Goal: Task Accomplishment & Management: Use online tool/utility

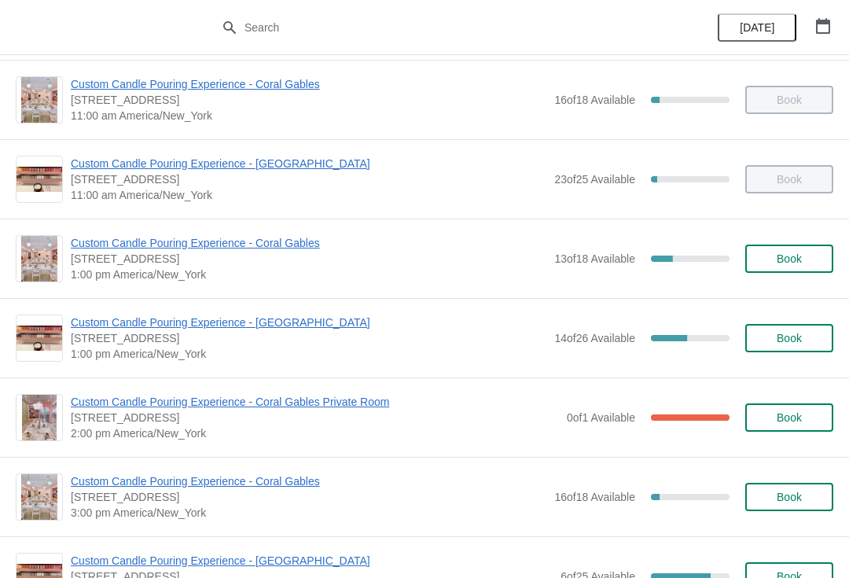
scroll to position [165, 0]
click at [190, 323] on span "Custom Candle Pouring Experience - [GEOGRAPHIC_DATA]" at bounding box center [309, 322] width 476 height 16
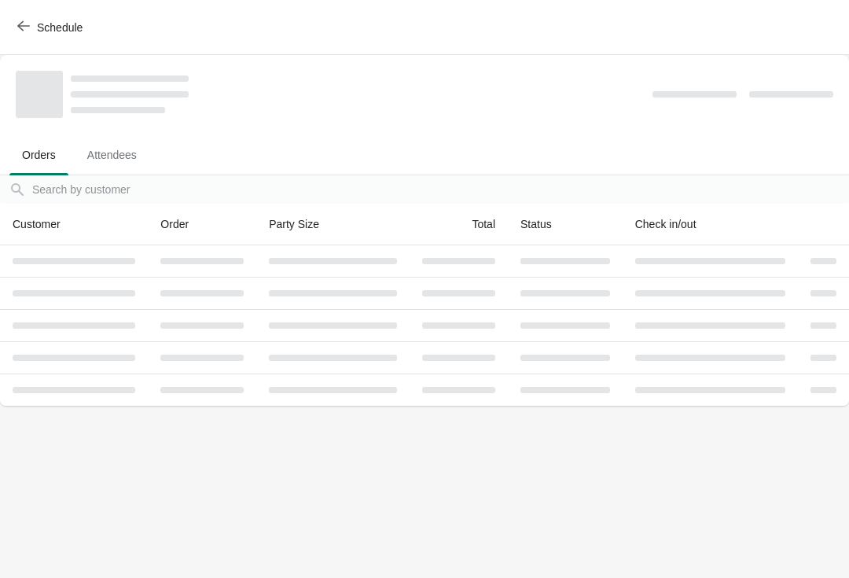
scroll to position [0, 0]
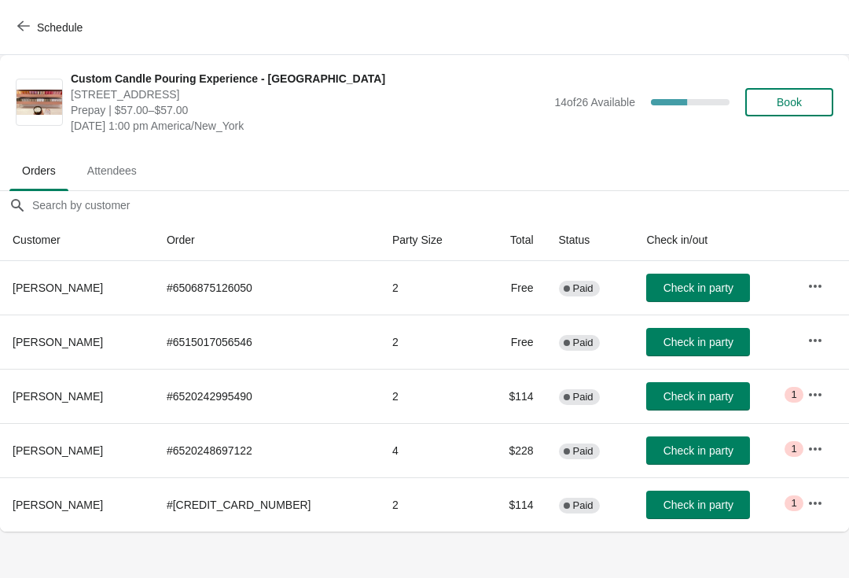
click at [53, 35] on button "Schedule" at bounding box center [51, 27] width 87 height 28
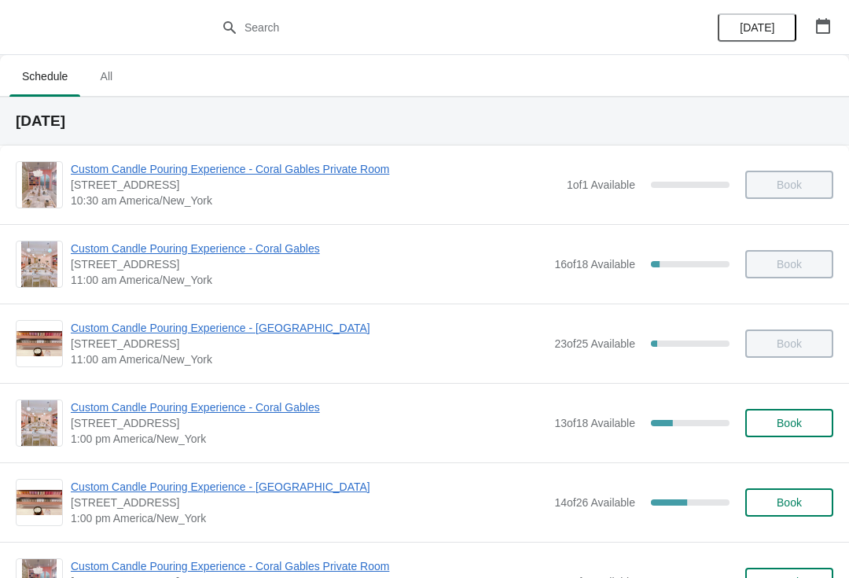
click at [245, 412] on span "Custom Candle Pouring Experience - Coral Gables" at bounding box center [309, 407] width 476 height 16
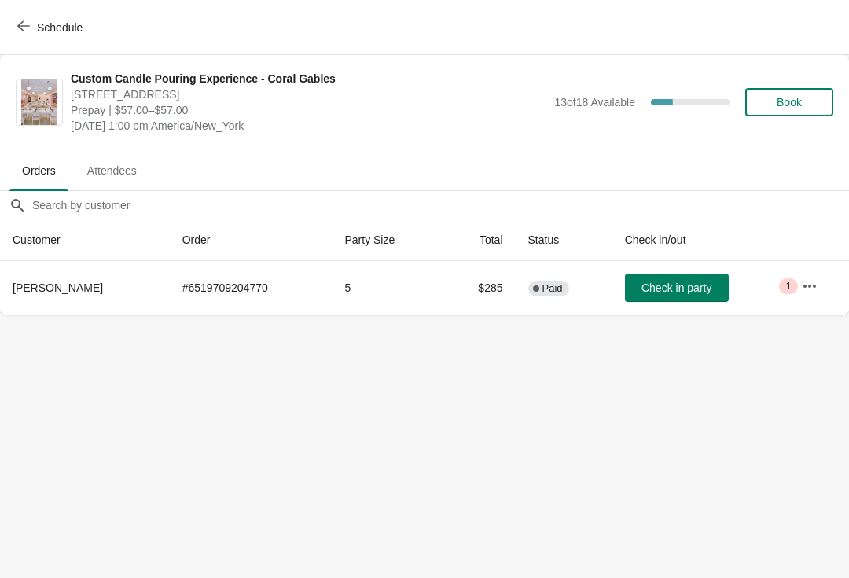
click at [79, 21] on span "Schedule" at bounding box center [60, 27] width 46 height 13
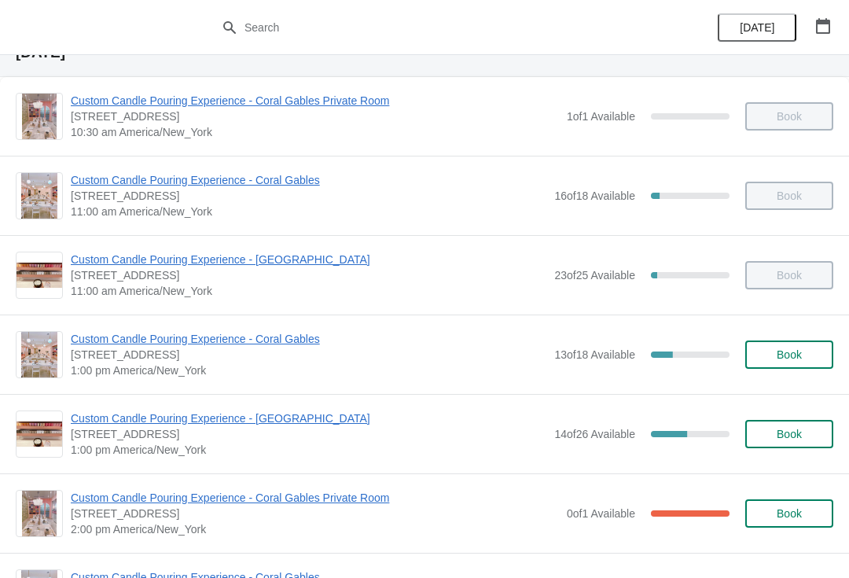
scroll to position [143, 0]
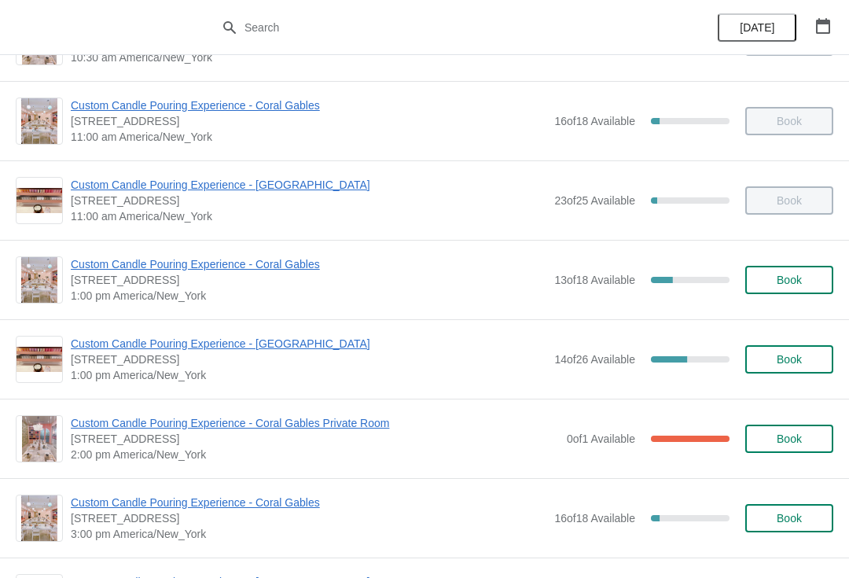
click at [303, 366] on span "[STREET_ADDRESS]" at bounding box center [309, 359] width 476 height 16
click at [306, 336] on span "Custom Candle Pouring Experience - [GEOGRAPHIC_DATA]" at bounding box center [309, 344] width 476 height 16
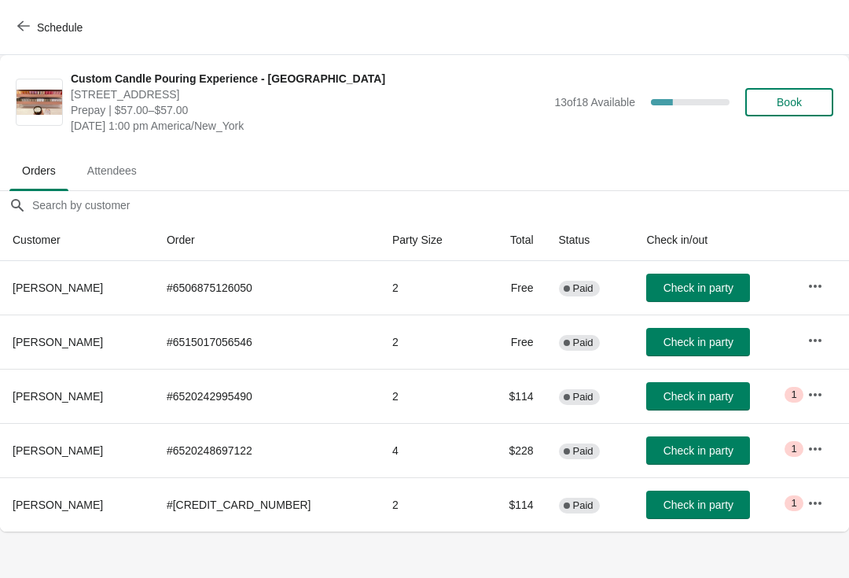
click at [65, 40] on button "Schedule" at bounding box center [51, 27] width 87 height 28
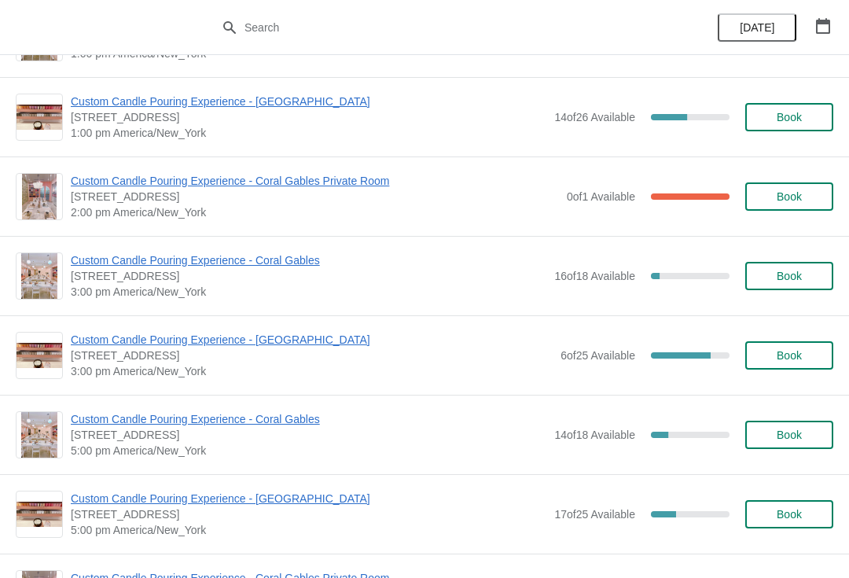
scroll to position [391, 0]
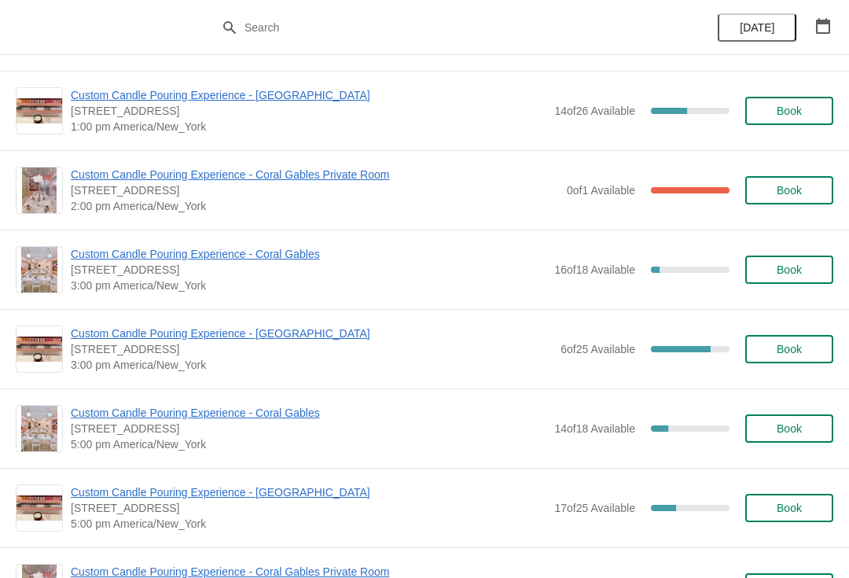
click at [288, 326] on span "Custom Candle Pouring Experience - [GEOGRAPHIC_DATA]" at bounding box center [312, 333] width 482 height 16
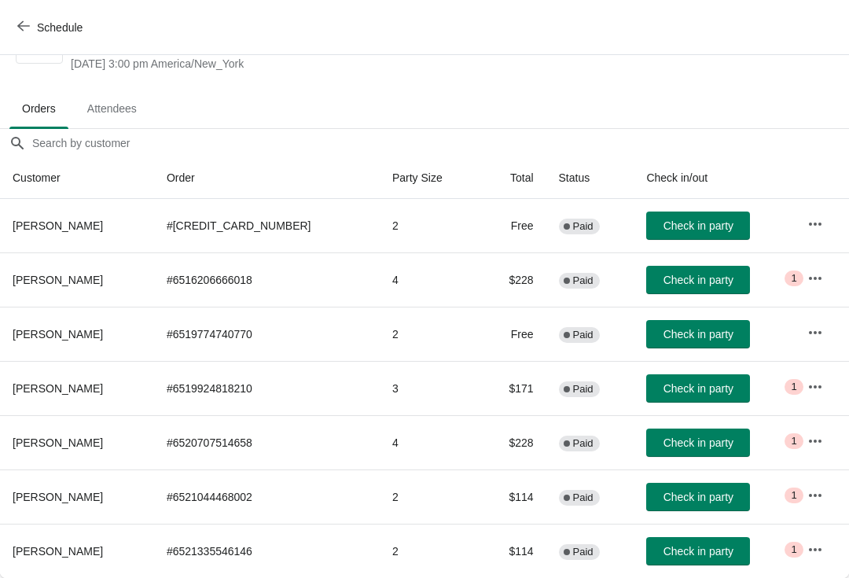
scroll to position [62, 0]
click at [84, 39] on button "Schedule" at bounding box center [51, 27] width 87 height 28
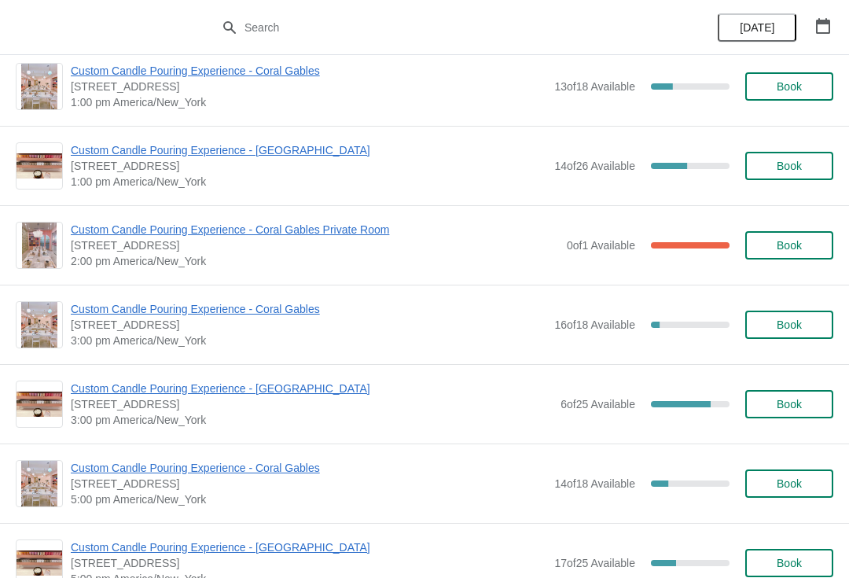
scroll to position [338, 0]
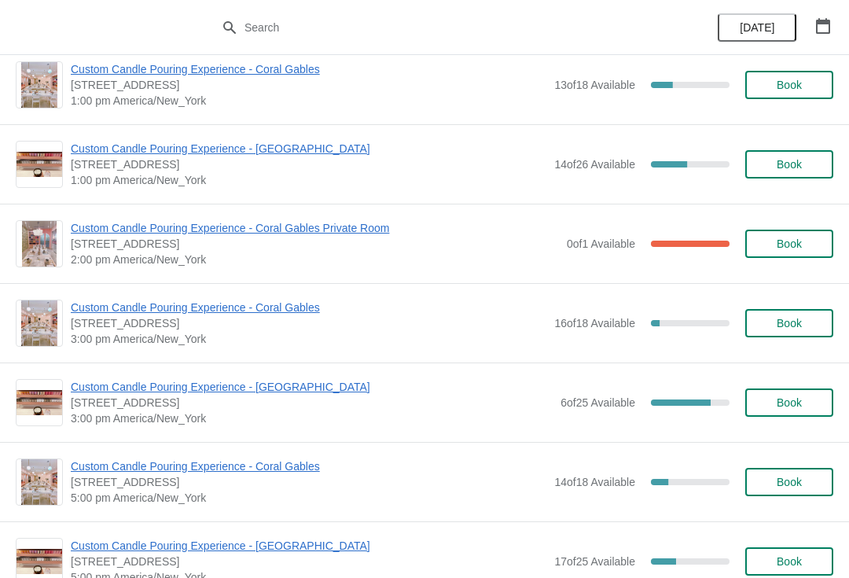
click at [123, 385] on span "Custom Candle Pouring Experience - [GEOGRAPHIC_DATA]" at bounding box center [312, 387] width 482 height 16
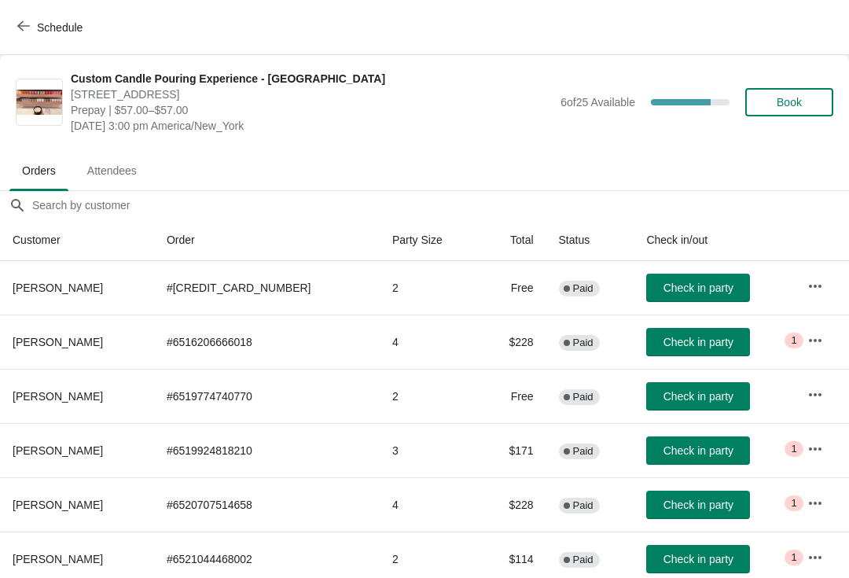
click at [28, 31] on icon "button" at bounding box center [23, 26] width 13 height 13
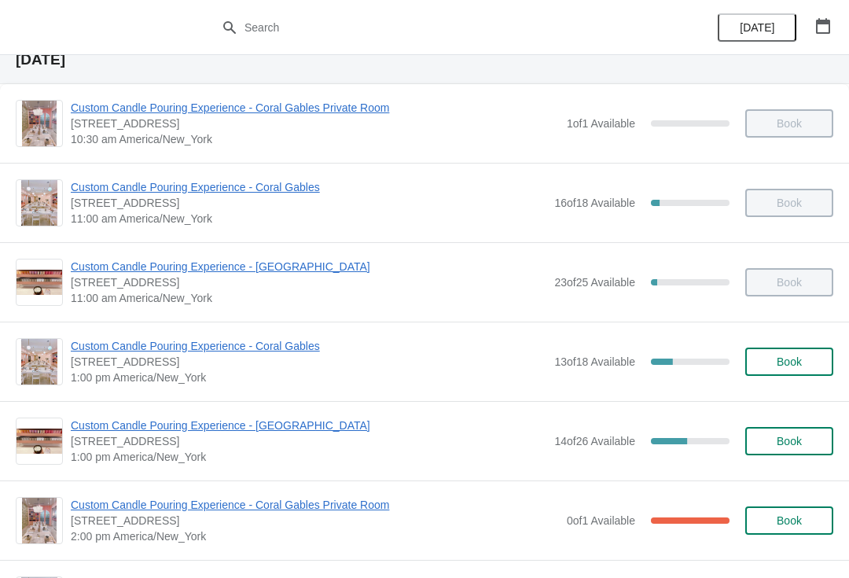
scroll to position [115, 0]
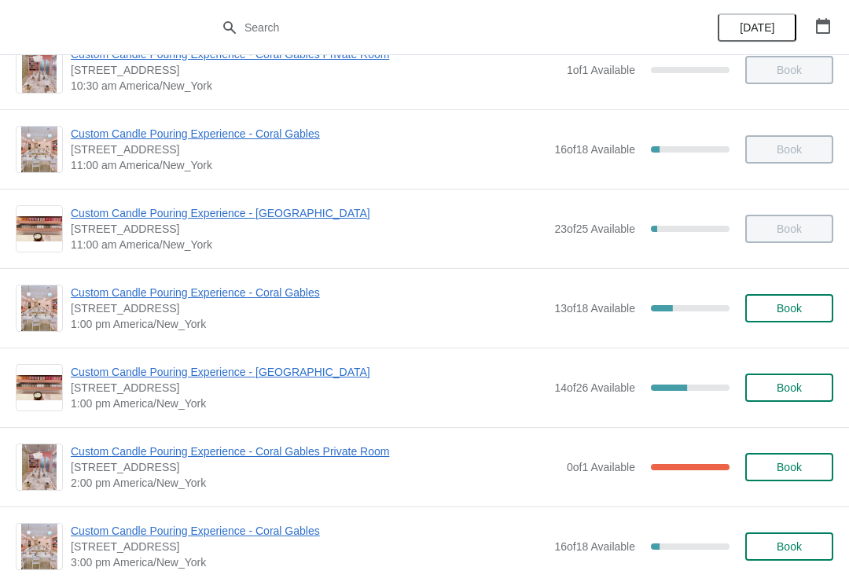
click at [123, 392] on span "[STREET_ADDRESS]" at bounding box center [309, 388] width 476 height 16
click at [119, 379] on span "Custom Candle Pouring Experience - [GEOGRAPHIC_DATA]" at bounding box center [309, 372] width 476 height 16
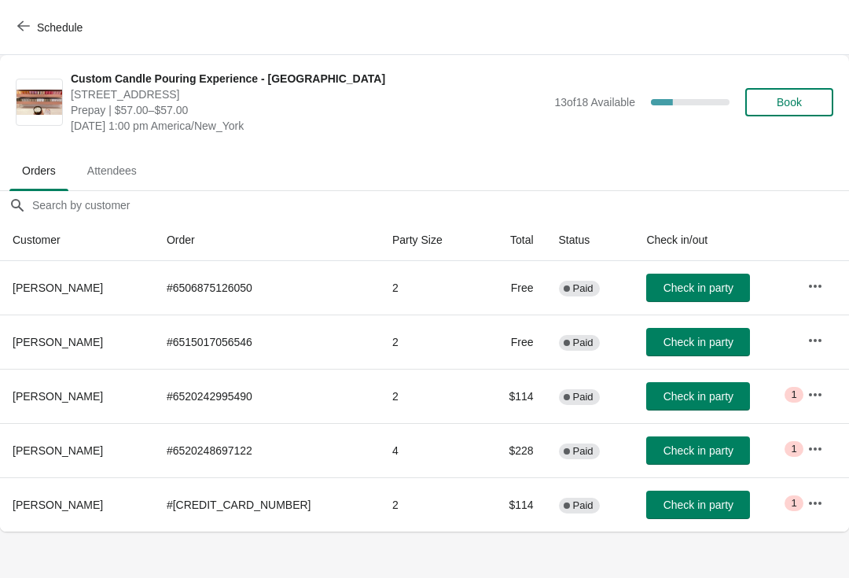
scroll to position [0, 0]
click at [699, 390] on span "Check in party" at bounding box center [698, 396] width 70 height 13
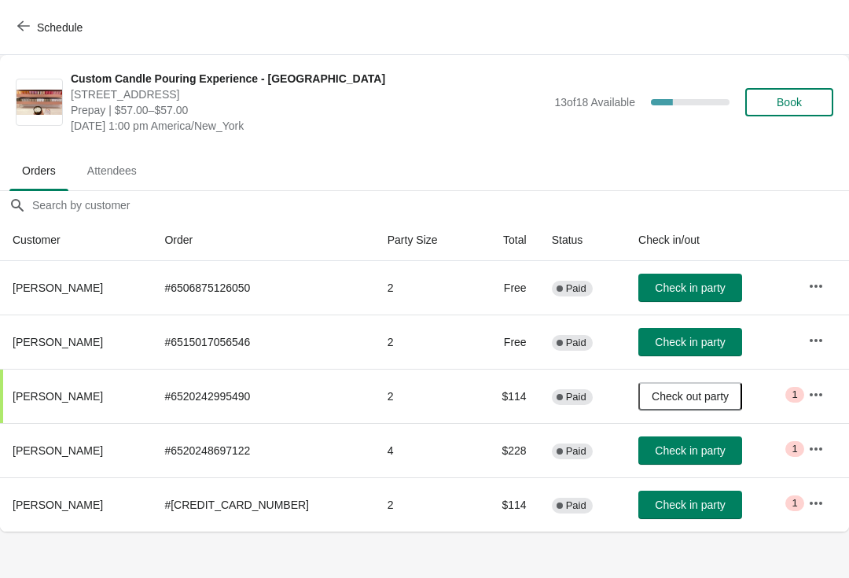
click at [695, 455] on span "Check in party" at bounding box center [690, 450] width 70 height 13
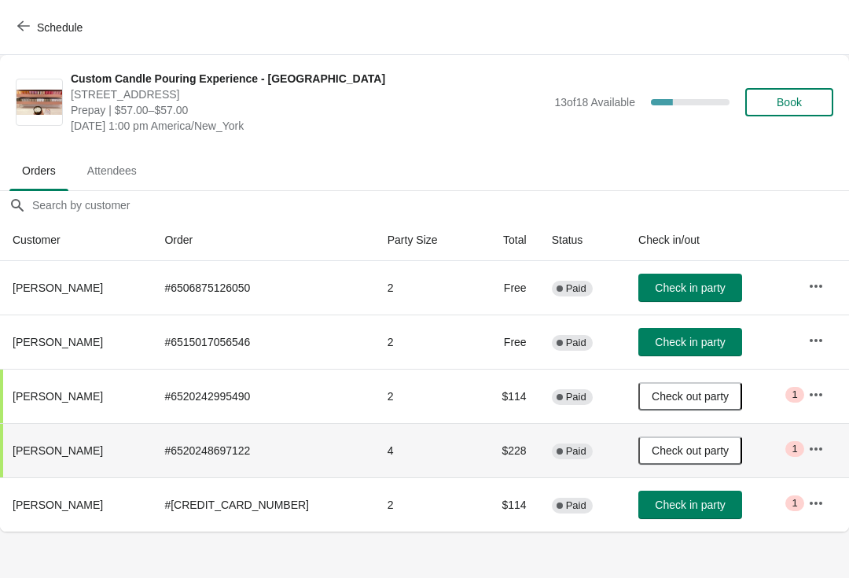
click at [722, 342] on button "Check in party" at bounding box center [690, 342] width 104 height 28
